Goal: Task Accomplishment & Management: Use online tool/utility

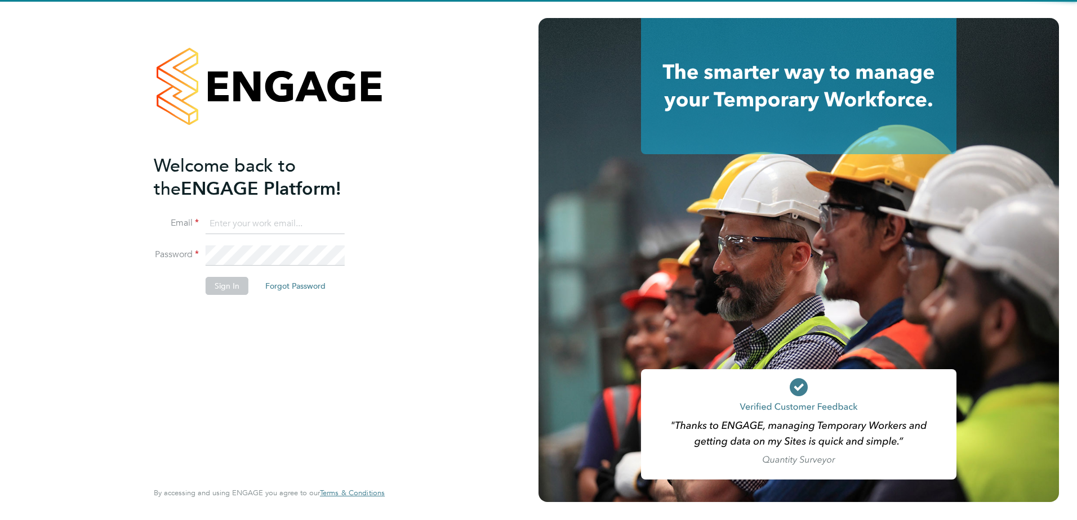
type input "[EMAIL_ADDRESS][PERSON_NAME][DOMAIN_NAME]"
click at [271, 346] on div "Welcome back to the ENGAGE Platform! Email [EMAIL_ADDRESS][PERSON_NAME][DOMAIN_…" at bounding box center [264, 316] width 220 height 324
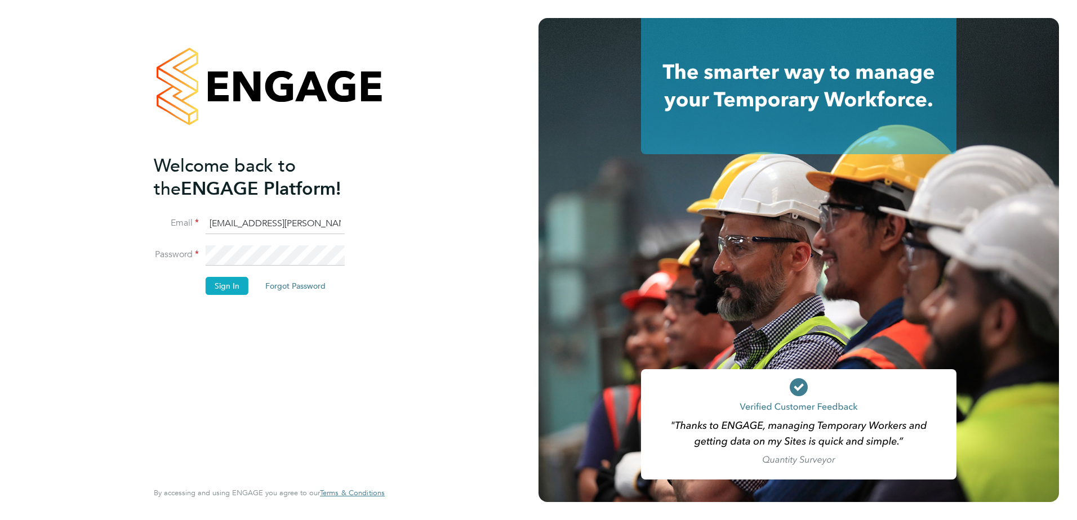
click at [217, 278] on button "Sign In" at bounding box center [227, 286] width 43 height 18
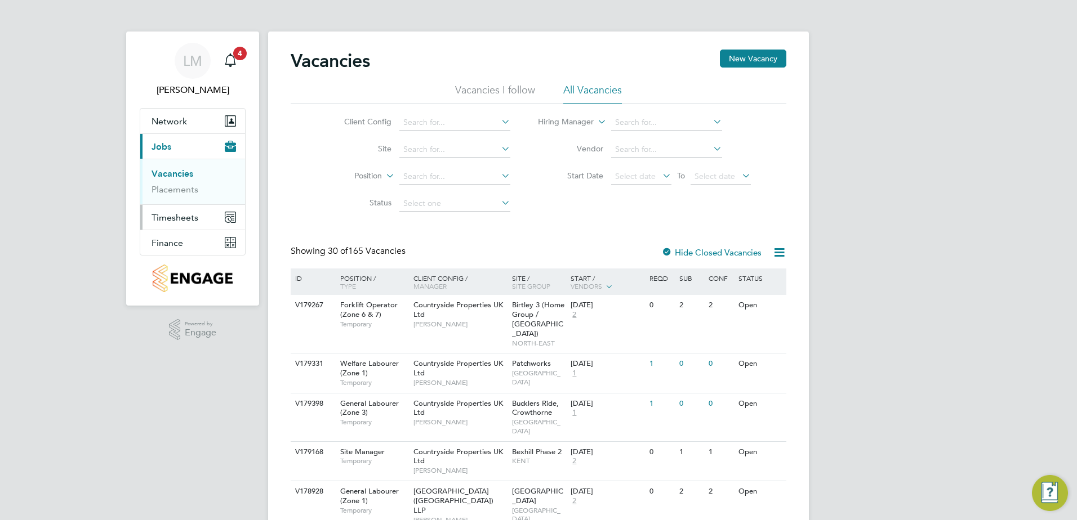
click at [187, 223] on button "Timesheets" at bounding box center [192, 217] width 105 height 25
click at [185, 200] on link "Timesheets" at bounding box center [174, 199] width 47 height 11
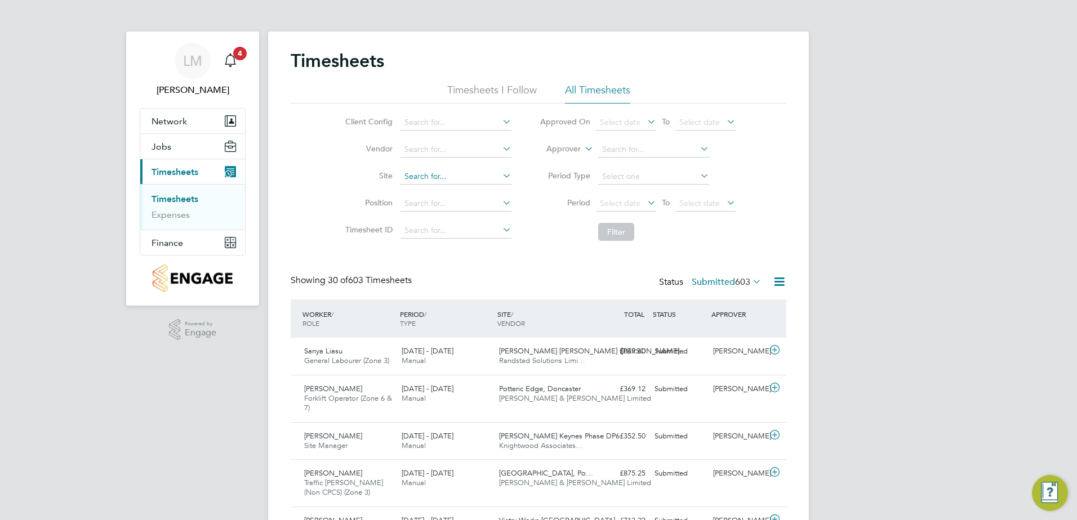
click at [445, 175] on input at bounding box center [455, 177] width 111 height 16
click at [431, 179] on input at bounding box center [455, 177] width 111 height 16
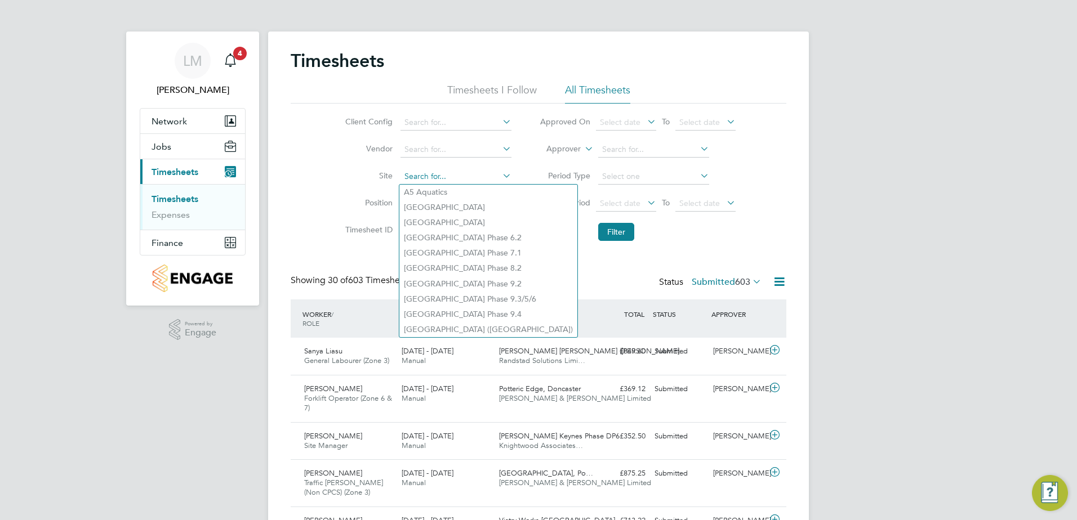
type input "h"
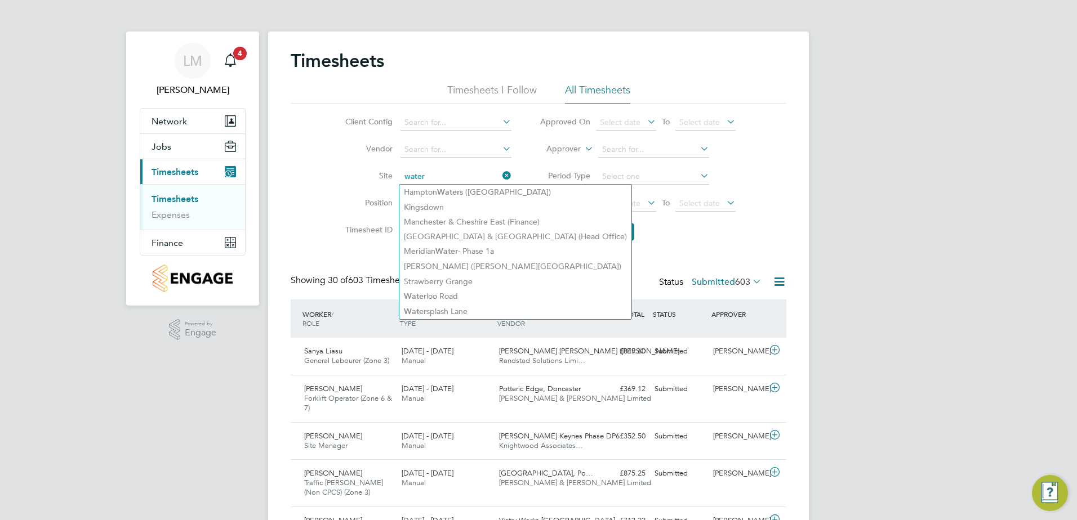
type input "water"
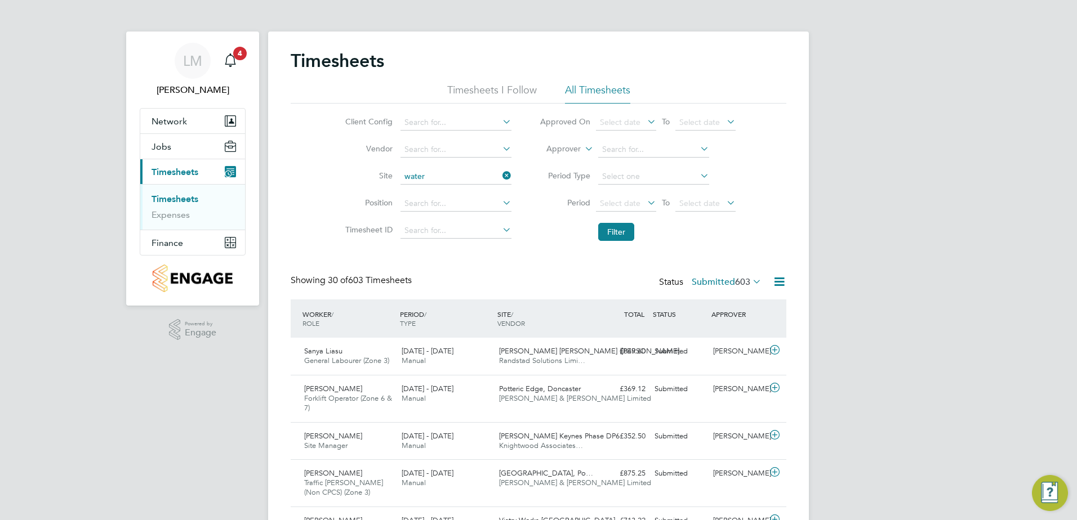
click at [719, 232] on li "Filter" at bounding box center [637, 231] width 224 height 29
click at [729, 282] on label "Submitted 603" at bounding box center [726, 281] width 70 height 11
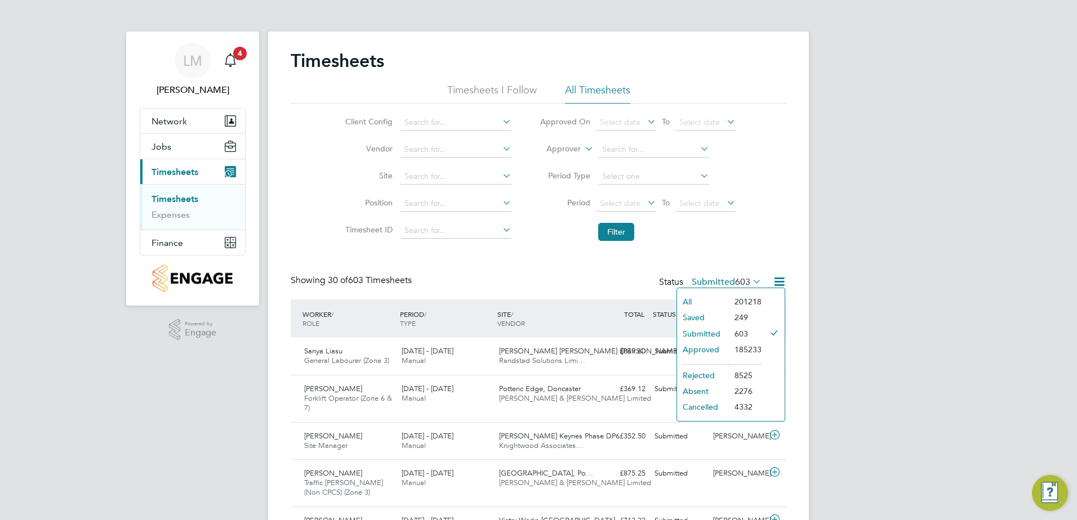
click at [715, 329] on li "Submitted" at bounding box center [703, 334] width 52 height 16
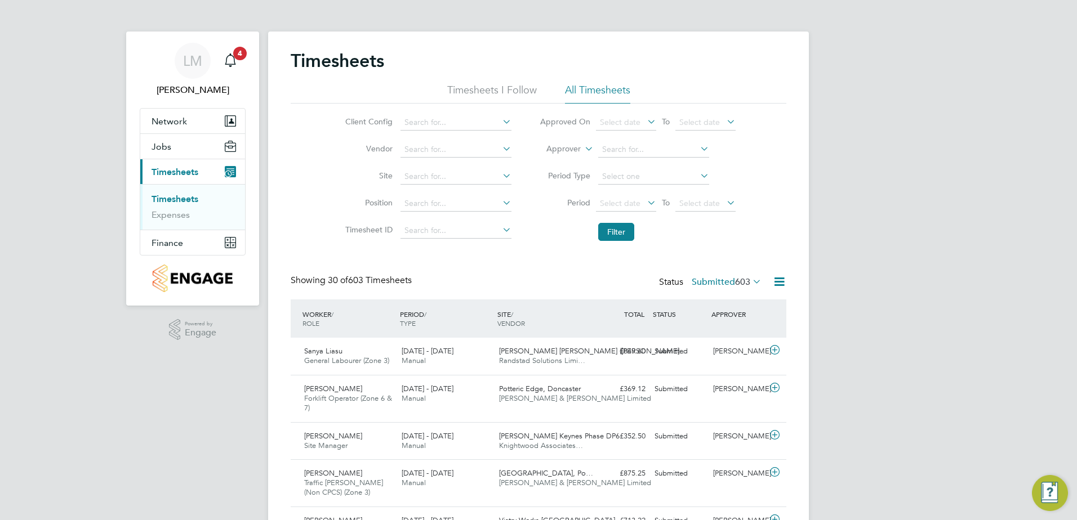
scroll to position [29, 98]
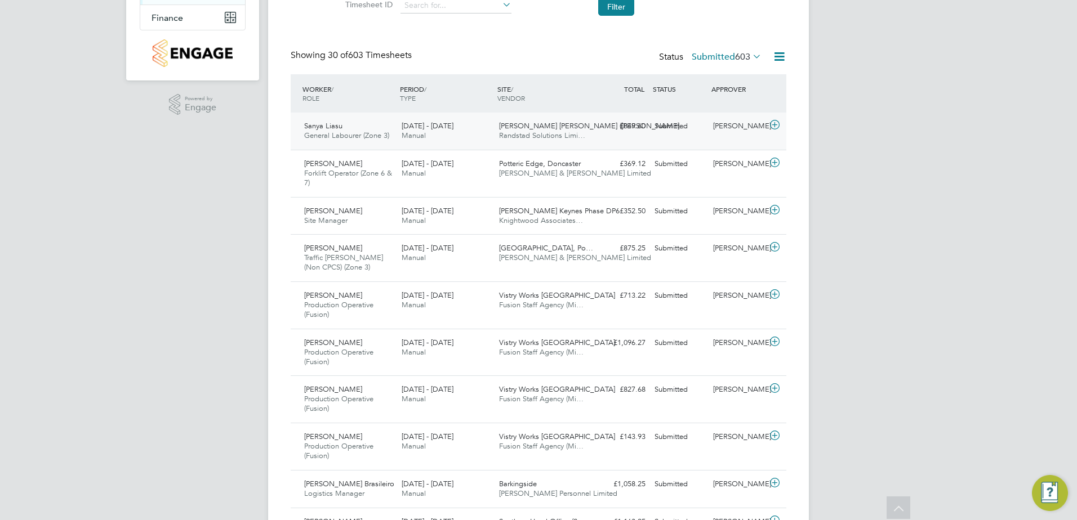
click at [367, 126] on div "Sanya Liasu General Labourer (Zone 3) 18 - 24 Aug 2025" at bounding box center [348, 131] width 97 height 28
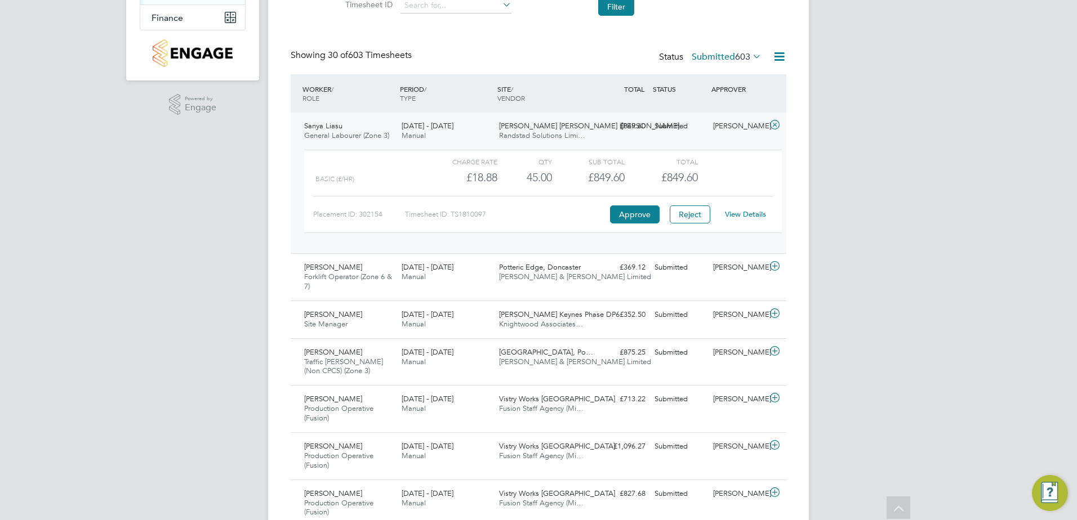
click at [747, 212] on link "View Details" at bounding box center [745, 214] width 41 height 10
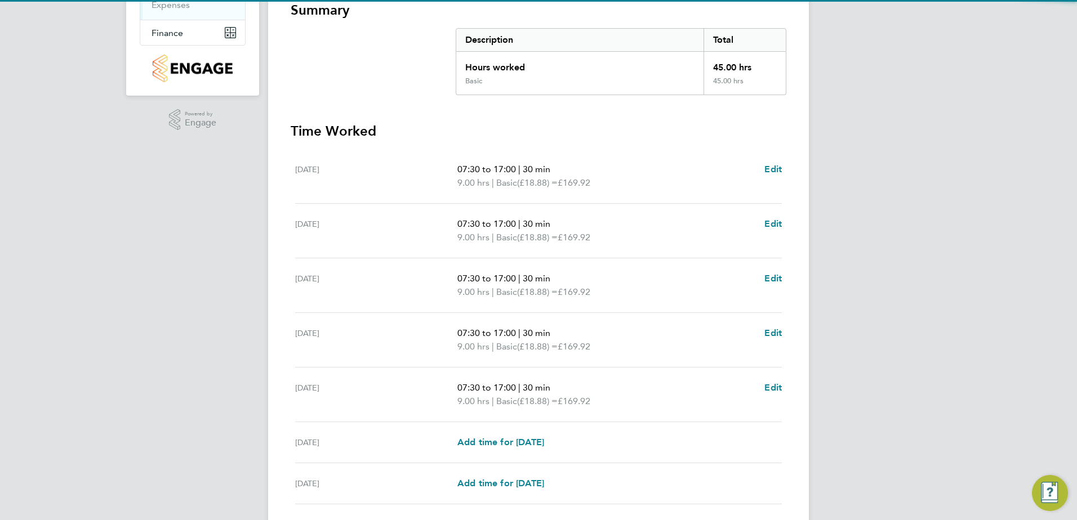
scroll to position [293, 0]
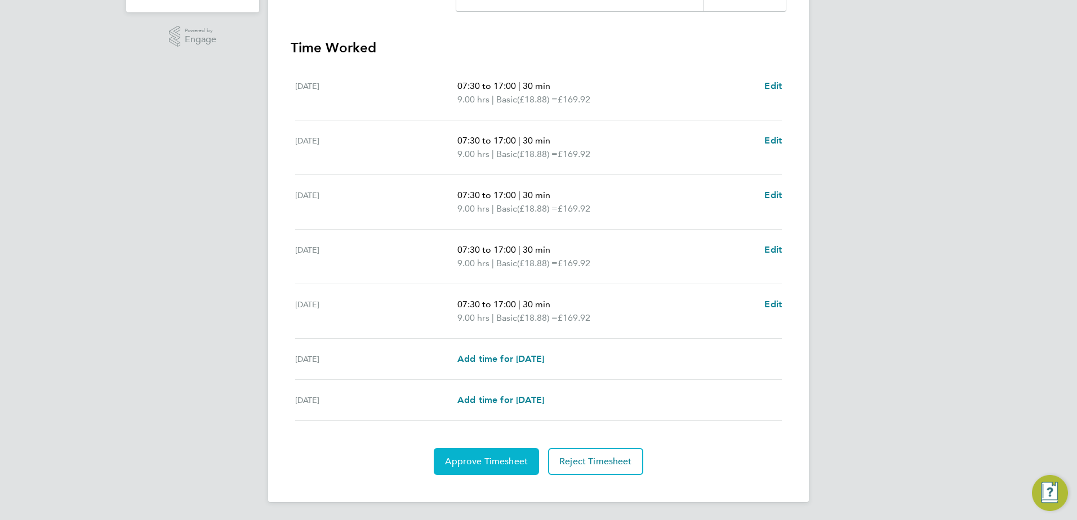
click at [497, 458] on span "Approve Timesheet" at bounding box center [486, 461] width 83 height 11
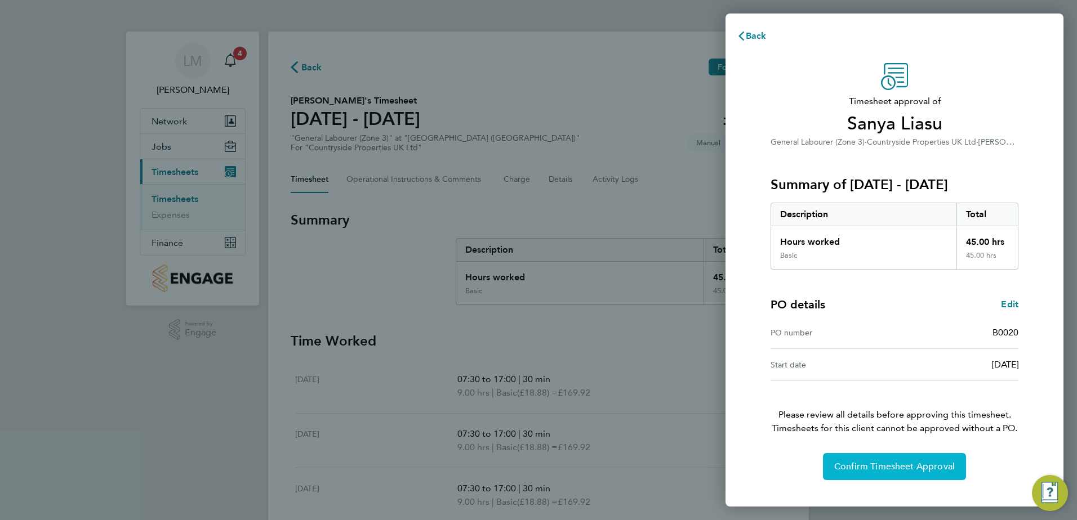
click at [864, 459] on button "Confirm Timesheet Approval" at bounding box center [894, 466] width 143 height 27
